Goal: Find specific page/section: Find specific page/section

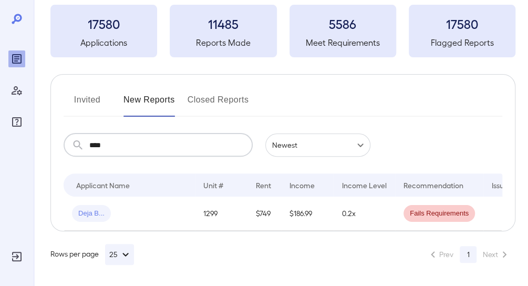
scroll to position [64, 0]
click at [91, 91] on button "Invited" at bounding box center [87, 103] width 47 height 25
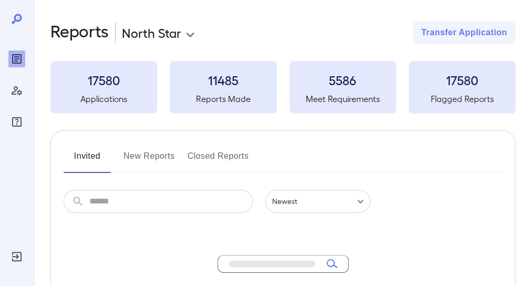
scroll to position [8, 0]
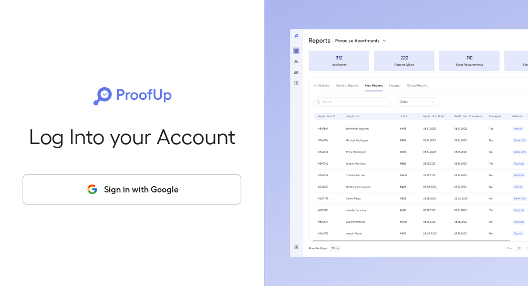
click at [141, 189] on button "Sign in with Google" at bounding box center [132, 189] width 218 height 30
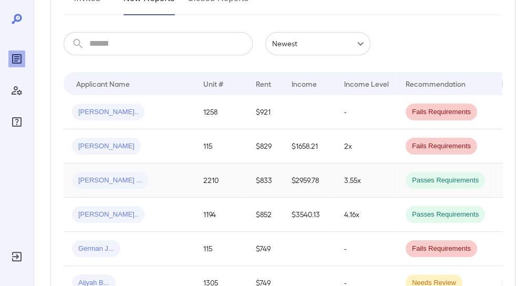
scroll to position [105, 0]
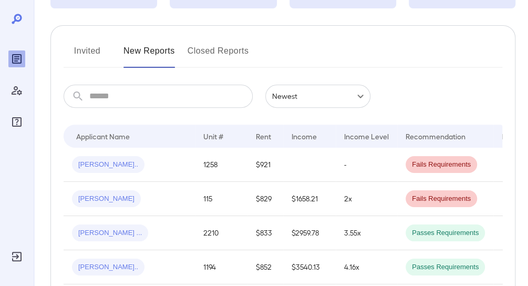
click at [97, 48] on button "Invited" at bounding box center [87, 55] width 47 height 25
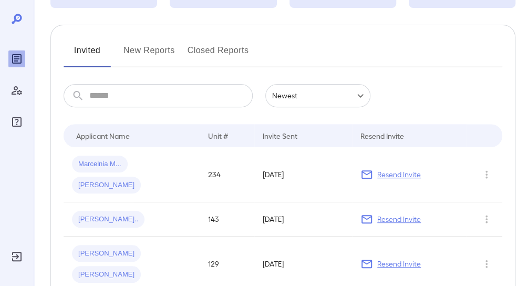
scroll to position [105, 0]
click at [140, 90] on input "text" at bounding box center [170, 96] width 163 height 23
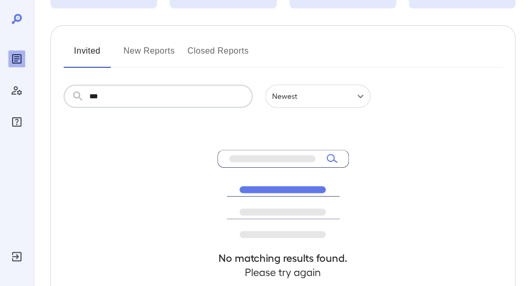
type input "***"
click at [139, 50] on button "New Reports" at bounding box center [148, 55] width 51 height 25
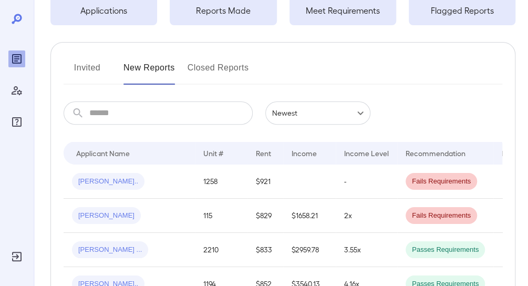
scroll to position [105, 0]
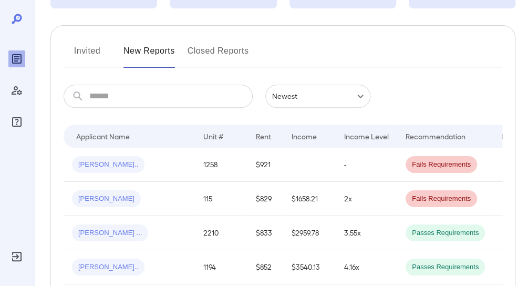
click at [127, 97] on input "text" at bounding box center [170, 96] width 163 height 23
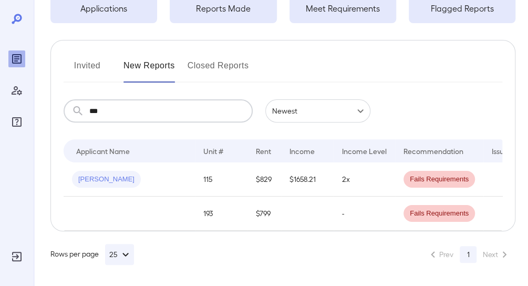
scroll to position [98, 0]
type input "***"
click at [144, 201] on td at bounding box center [129, 213] width 131 height 34
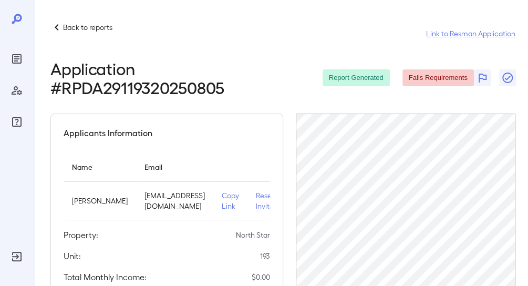
scroll to position [0, 514]
click at [77, 29] on p "Back to reports" at bounding box center [87, 27] width 49 height 11
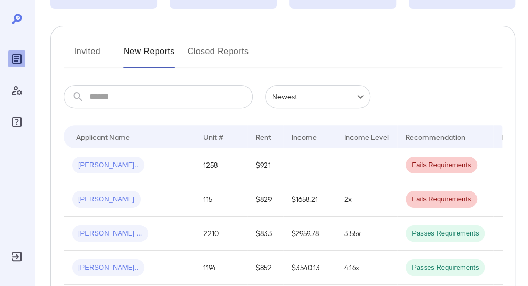
scroll to position [105, 0]
click at [118, 97] on input "text" at bounding box center [170, 96] width 163 height 23
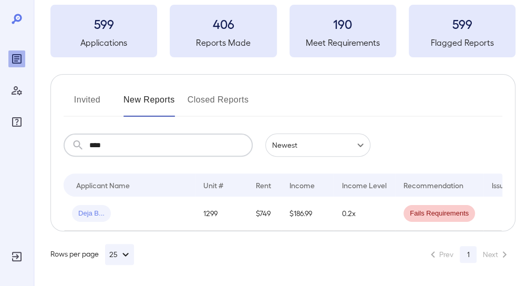
scroll to position [64, 0]
type input "****"
click at [79, 93] on button "Invited" at bounding box center [87, 103] width 47 height 25
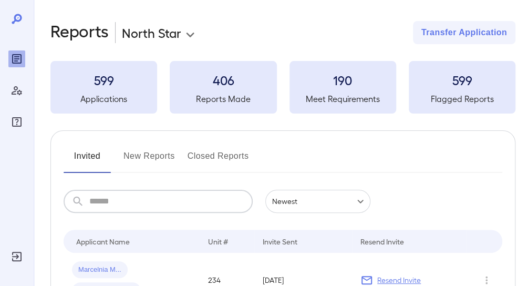
click at [124, 204] on input "text" at bounding box center [170, 201] width 163 height 23
type input "****"
